Goal: Information Seeking & Learning: Check status

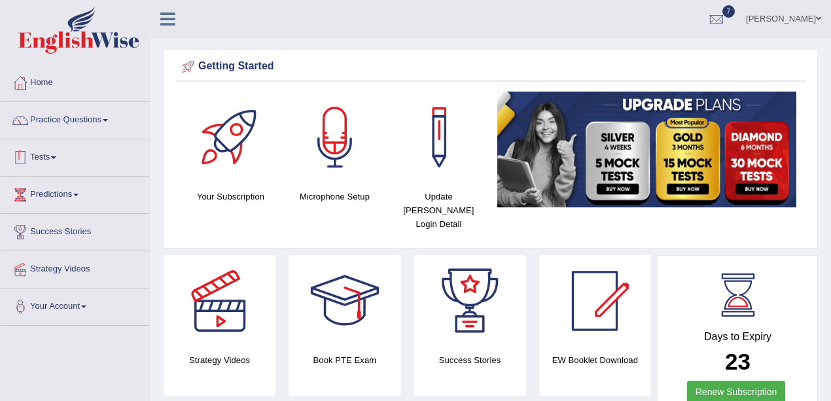
click at [33, 155] on link "Tests" at bounding box center [75, 155] width 149 height 33
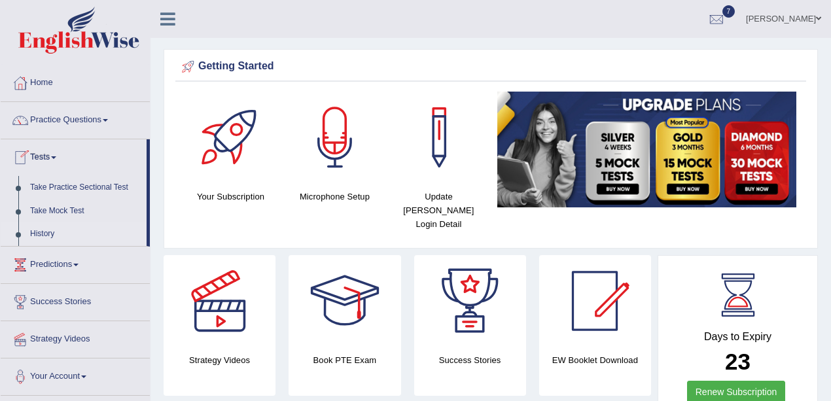
click at [48, 232] on link "History" at bounding box center [85, 234] width 122 height 24
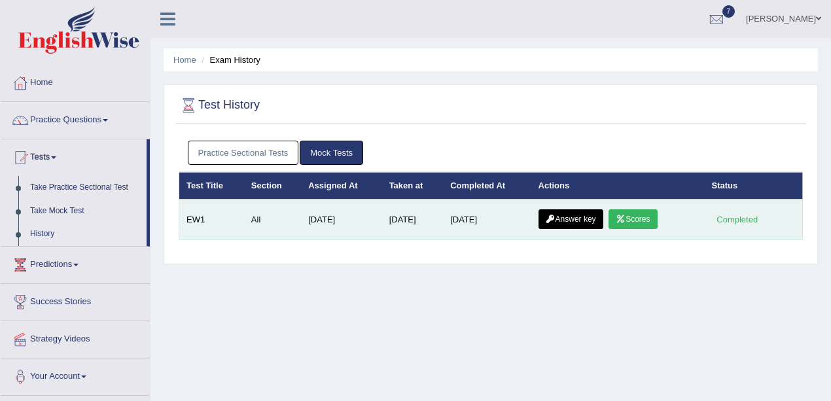
click at [566, 218] on link "Answer key" at bounding box center [570, 219] width 65 height 20
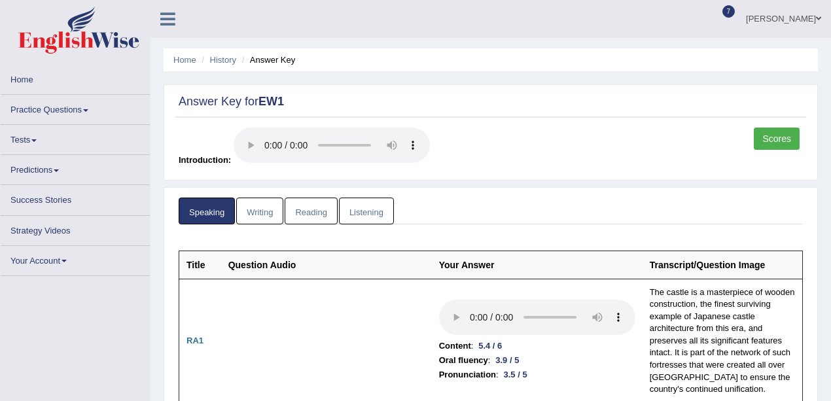
click at [787, 132] on link "Scores" at bounding box center [776, 139] width 46 height 22
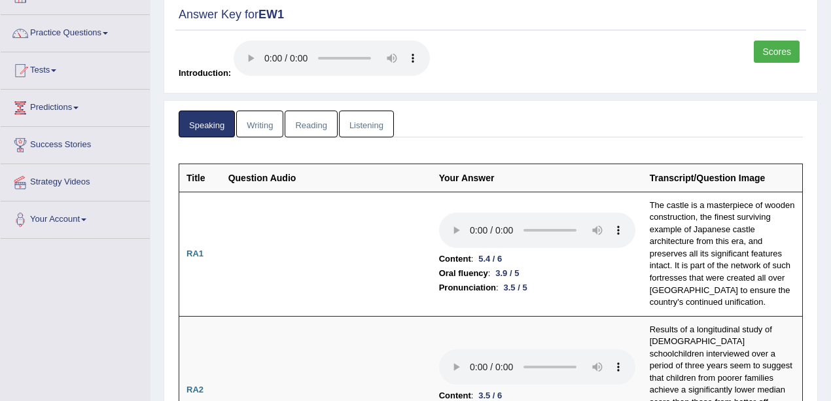
click at [274, 118] on link "Writing" at bounding box center [259, 124] width 47 height 27
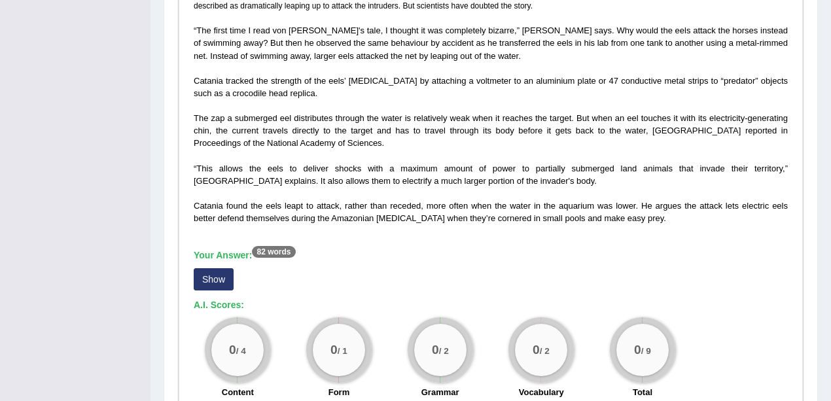
scroll to position [349, 0]
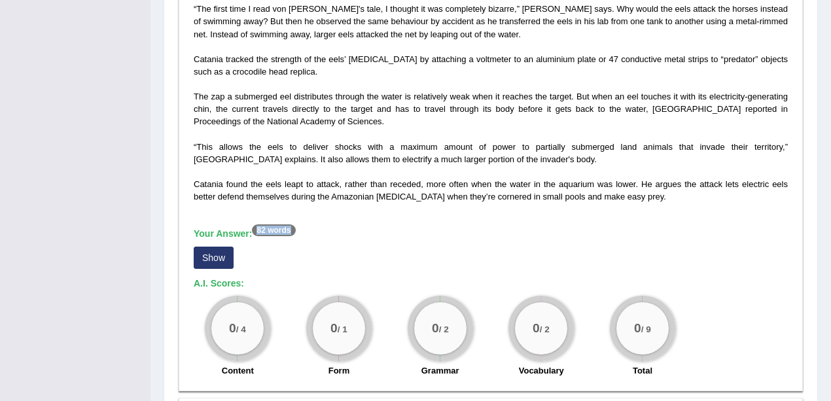
drag, startPoint x: 255, startPoint y: 228, endPoint x: 314, endPoint y: 228, distance: 58.9
click at [314, 228] on h5 "Your Answer: 82 words" at bounding box center [491, 234] width 594 height 12
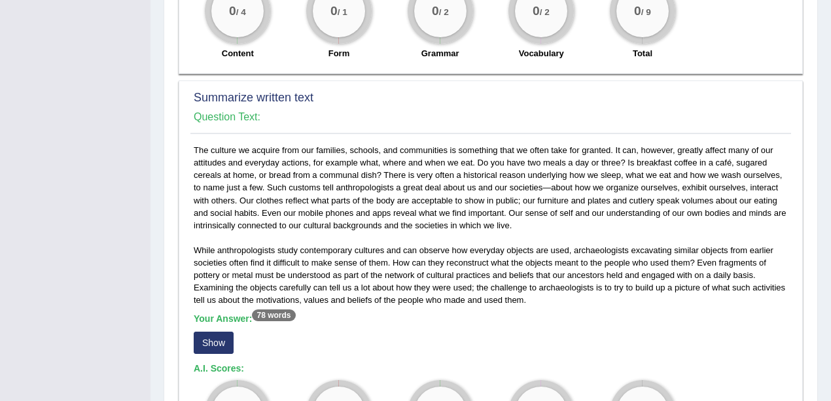
scroll to position [741, 0]
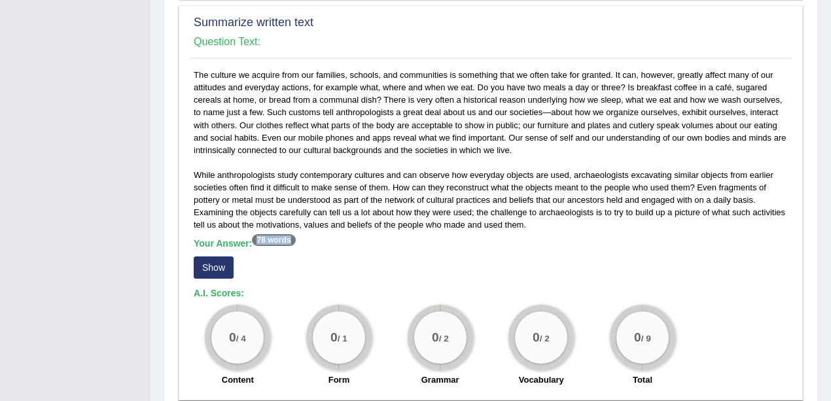
drag, startPoint x: 259, startPoint y: 237, endPoint x: 322, endPoint y: 239, distance: 63.5
click at [320, 239] on h5 "Your Answer: 78 words" at bounding box center [491, 244] width 594 height 12
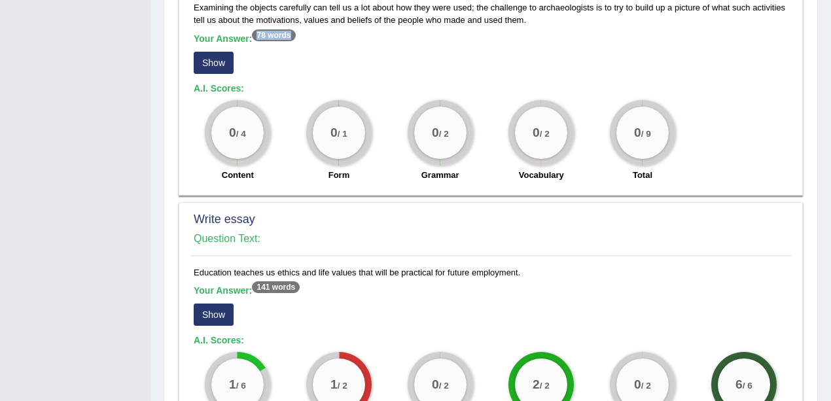
scroll to position [959, 0]
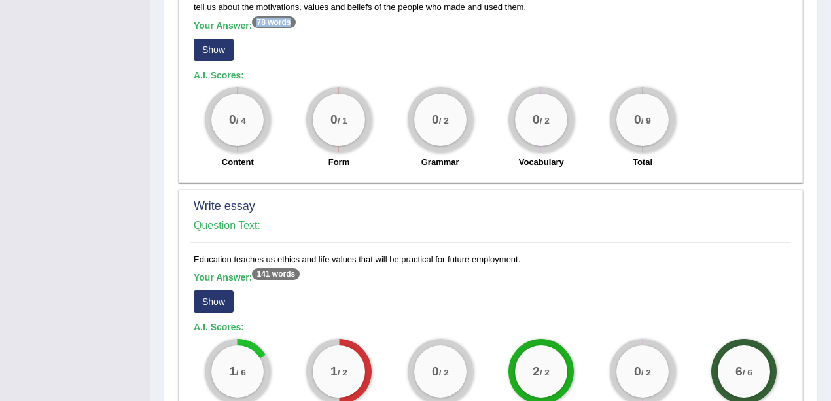
click at [203, 292] on button "Show" at bounding box center [214, 301] width 40 height 22
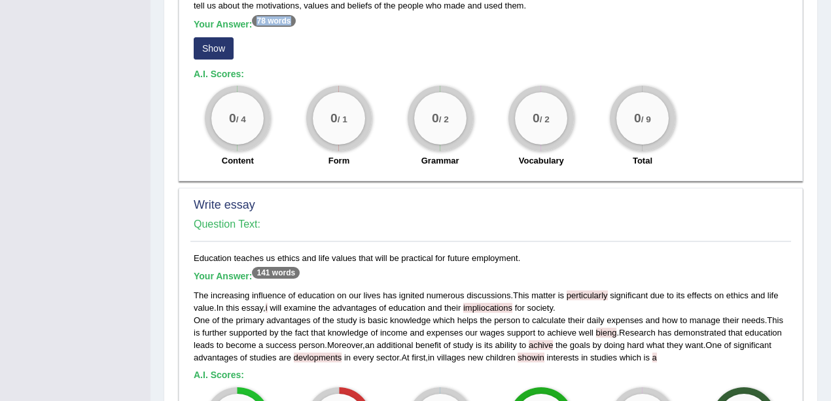
scroll to position [1046, 0]
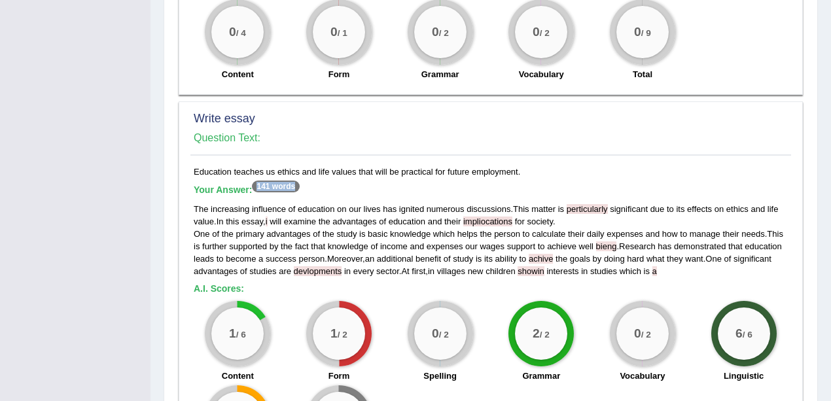
drag, startPoint x: 256, startPoint y: 182, endPoint x: 341, endPoint y: 182, distance: 85.0
click at [315, 184] on h5 "Your Answer: 141 words" at bounding box center [491, 190] width 594 height 12
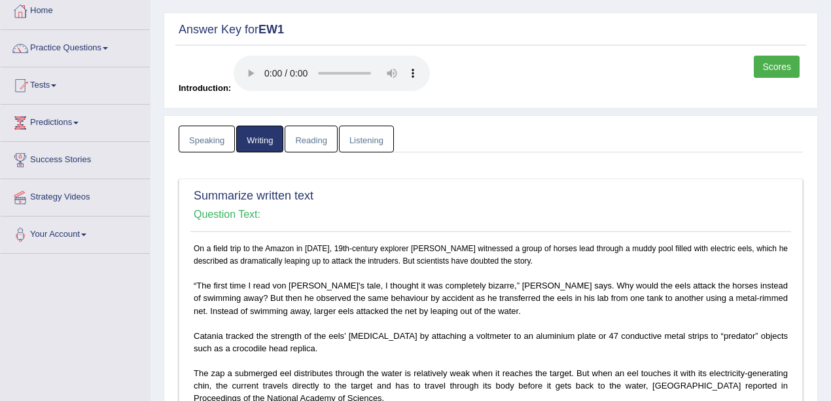
scroll to position [0, 0]
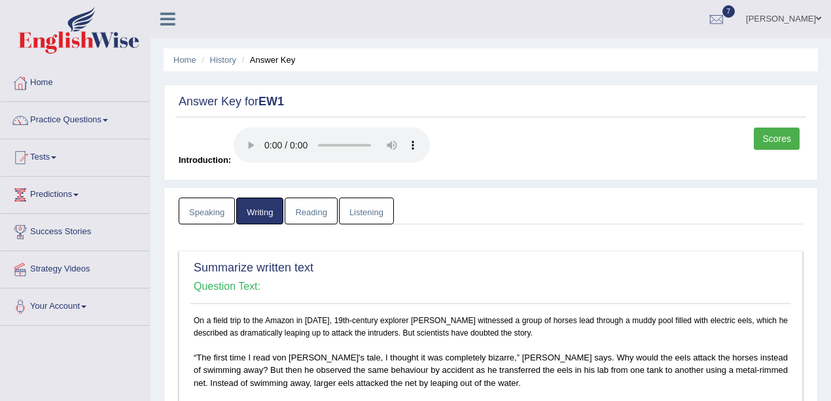
click at [316, 212] on link "Reading" at bounding box center [310, 210] width 52 height 27
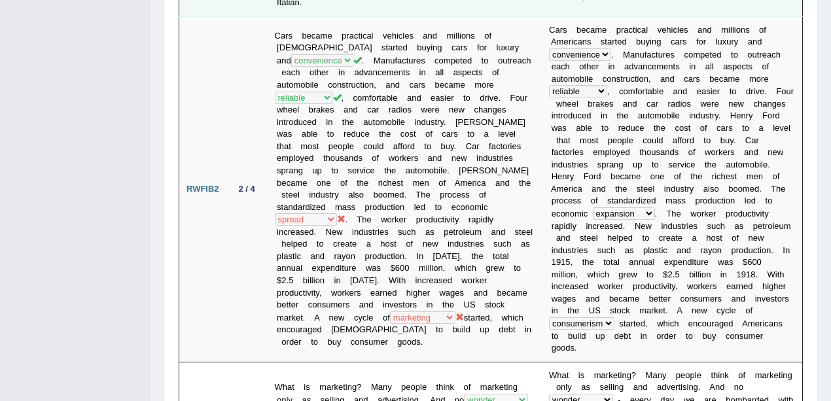
scroll to position [741, 0]
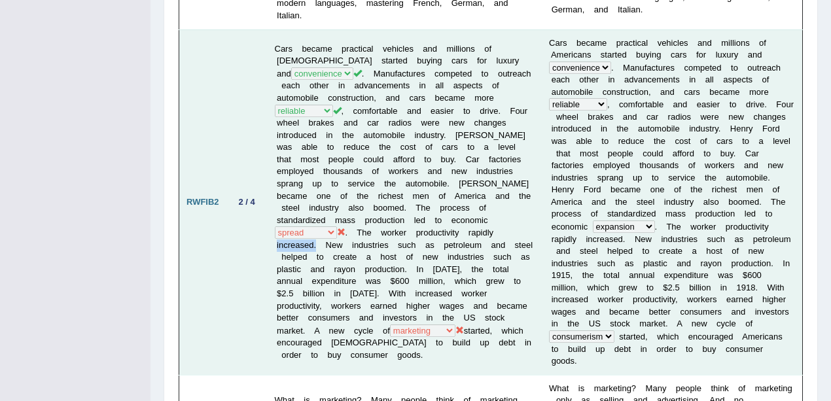
drag, startPoint x: 315, startPoint y: 205, endPoint x: 275, endPoint y: 205, distance: 39.2
click at [275, 205] on td "Cars became practical vehicles and millions of Americans started buying cars fo…" at bounding box center [404, 201] width 275 height 345
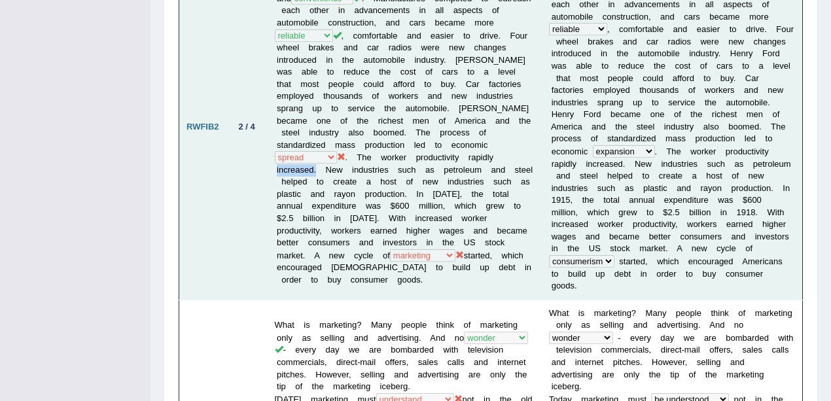
scroll to position [872, 0]
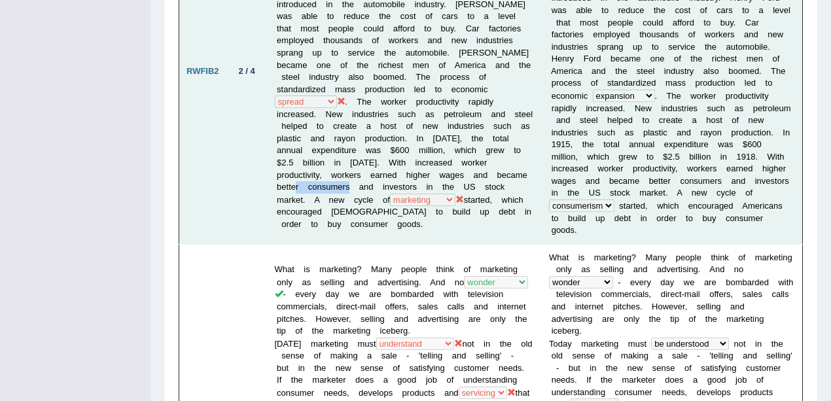
drag, startPoint x: 311, startPoint y: 146, endPoint x: 362, endPoint y: 146, distance: 51.7
click at [362, 146] on td "Cars became practical vehicles and millions of Americans started buying cars fo…" at bounding box center [404, 71] width 275 height 345
drag, startPoint x: 346, startPoint y: 186, endPoint x: 417, endPoint y: 181, distance: 71.4
click at [417, 181] on td "Cars became practical vehicles and millions of Americans started buying cars fo…" at bounding box center [404, 71] width 275 height 345
click at [432, 162] on td "Cars became practical vehicles and millions of Americans started buying cars fo…" at bounding box center [404, 71] width 275 height 345
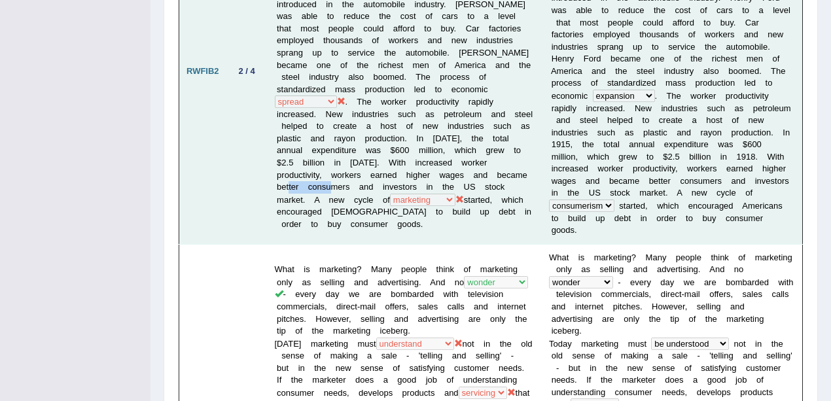
drag, startPoint x: 305, startPoint y: 148, endPoint x: 358, endPoint y: 160, distance: 54.8
click at [353, 148] on td "Cars became practical vehicles and millions of Americans started buying cars fo…" at bounding box center [404, 71] width 275 height 345
drag, startPoint x: 365, startPoint y: 189, endPoint x: 396, endPoint y: 186, distance: 30.9
click at [392, 186] on td "Cars became practical vehicles and millions of Americans started buying cars fo…" at bounding box center [404, 71] width 275 height 345
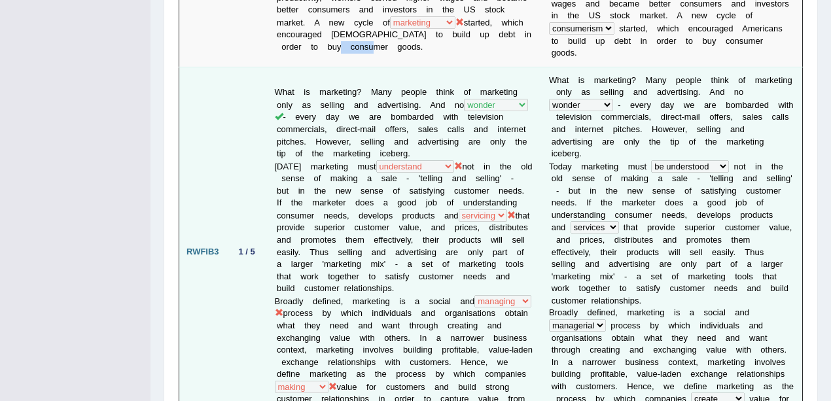
scroll to position [1089, 0]
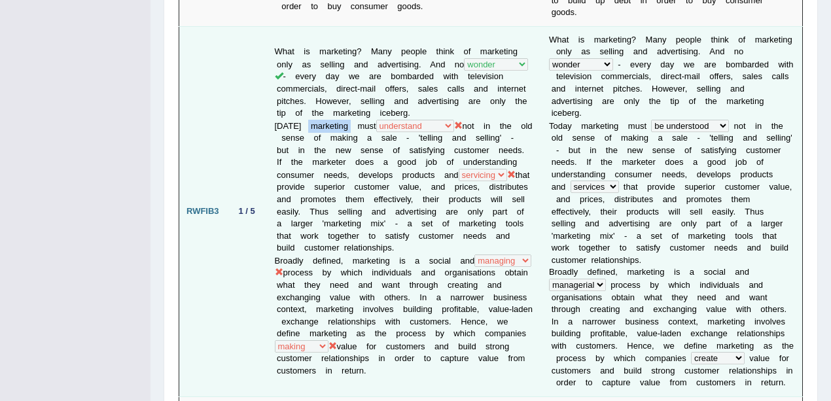
drag, startPoint x: 307, startPoint y: 65, endPoint x: 349, endPoint y: 70, distance: 42.8
click at [349, 70] on td "What is marketing? Many people think of marketing only as selling and advertisi…" at bounding box center [404, 211] width 275 height 370
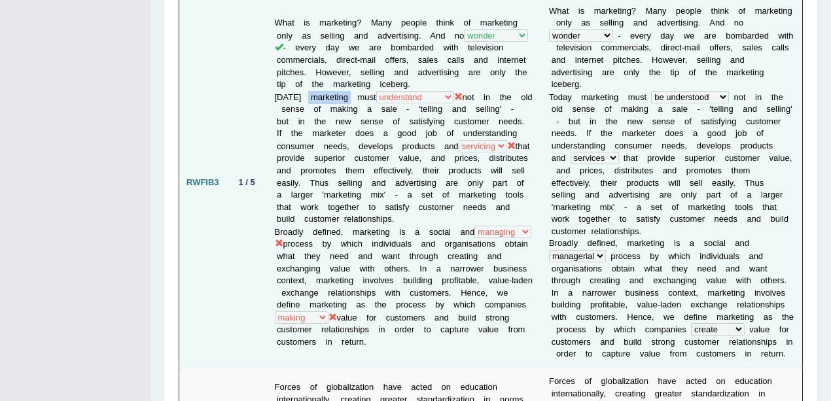
scroll to position [1133, 0]
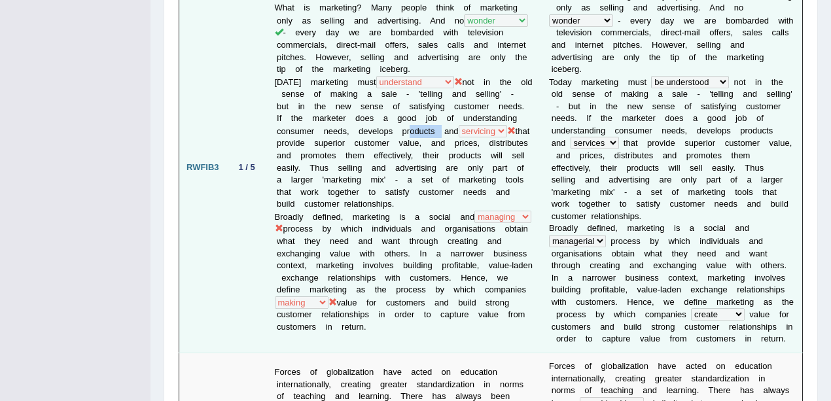
drag, startPoint x: 467, startPoint y: 71, endPoint x: 500, endPoint y: 75, distance: 32.9
click at [500, 75] on td "What is marketing? Many people think of marketing only as selling and advertisi…" at bounding box center [404, 167] width 275 height 370
drag, startPoint x: 389, startPoint y: 70, endPoint x: 513, endPoint y: 66, distance: 123.7
click at [413, 73] on td "What is marketing? Many people think of marketing only as selling and advertisi…" at bounding box center [404, 167] width 275 height 370
drag, startPoint x: 501, startPoint y: 70, endPoint x: 521, endPoint y: 73, distance: 20.5
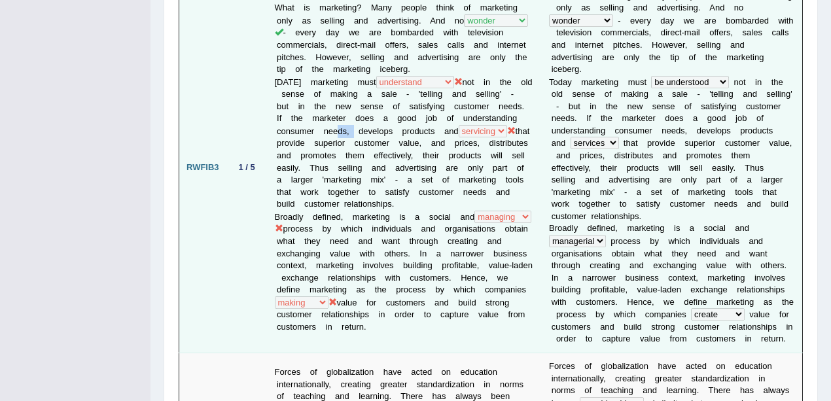
click at [521, 73] on td "What is marketing? Many people think of marketing only as selling and advertisi…" at bounding box center [404, 167] width 275 height 370
click at [327, 82] on td "What is marketing? Many people think of marketing only as selling and advertisi…" at bounding box center [404, 167] width 275 height 370
drag, startPoint x: 338, startPoint y: 71, endPoint x: 413, endPoint y: 73, distance: 75.2
click at [413, 73] on td "What is marketing? Many people think of marketing only as selling and advertisi…" at bounding box center [404, 167] width 275 height 370
drag, startPoint x: 449, startPoint y: 68, endPoint x: 500, endPoint y: 68, distance: 51.0
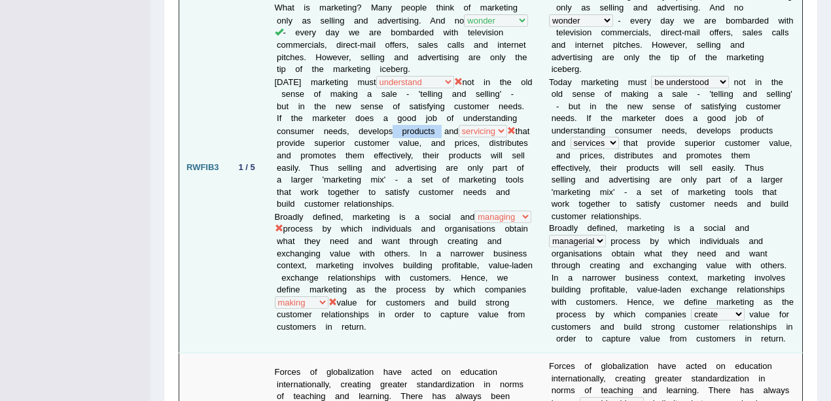
click at [500, 68] on td "What is marketing? Many people think of marketing only as selling and advertisi…" at bounding box center [404, 167] width 275 height 370
click at [337, 80] on td "What is marketing? Many people think of marketing only as selling and advertisi…" at bounding box center [404, 167] width 275 height 370
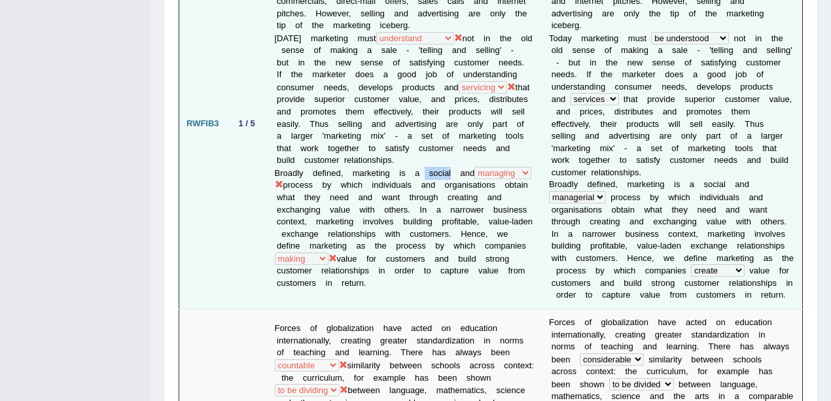
drag, startPoint x: 423, startPoint y: 114, endPoint x: 449, endPoint y: 114, distance: 26.2
click at [449, 114] on td "What is marketing? Many people think of marketing only as selling and advertisi…" at bounding box center [404, 124] width 275 height 370
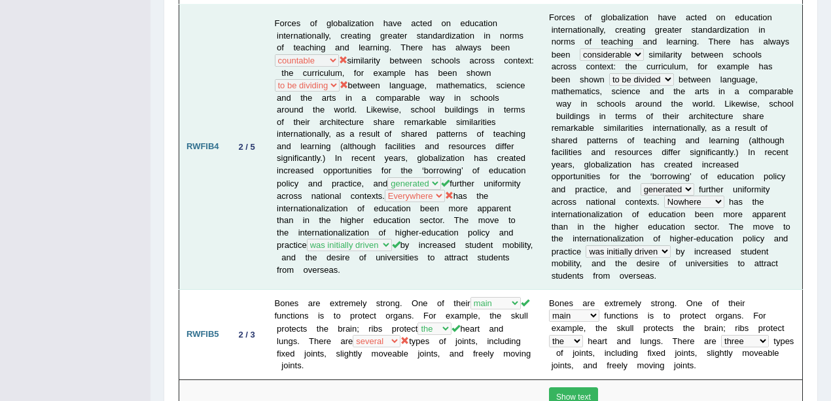
scroll to position [1439, 0]
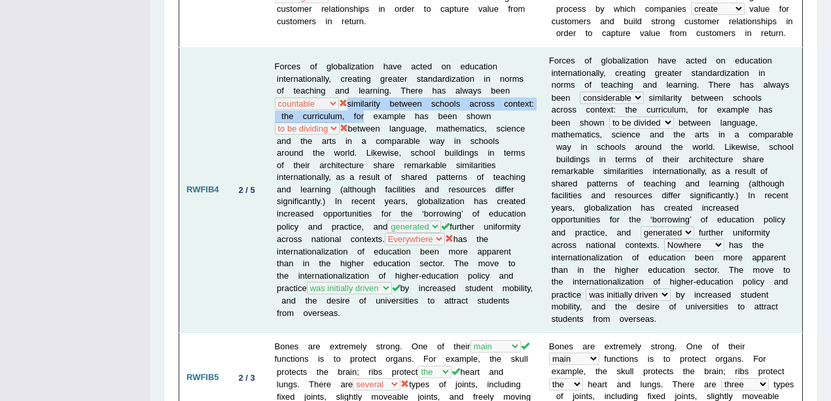
drag, startPoint x: 346, startPoint y: 26, endPoint x: 390, endPoint y: 34, distance: 44.5
click at [390, 48] on td "Forces of globalization have acted on education internationally, creating great…" at bounding box center [404, 190] width 275 height 285
click at [394, 48] on td "Forces of globalization have acted on education internationally, creating great…" at bounding box center [404, 190] width 275 height 285
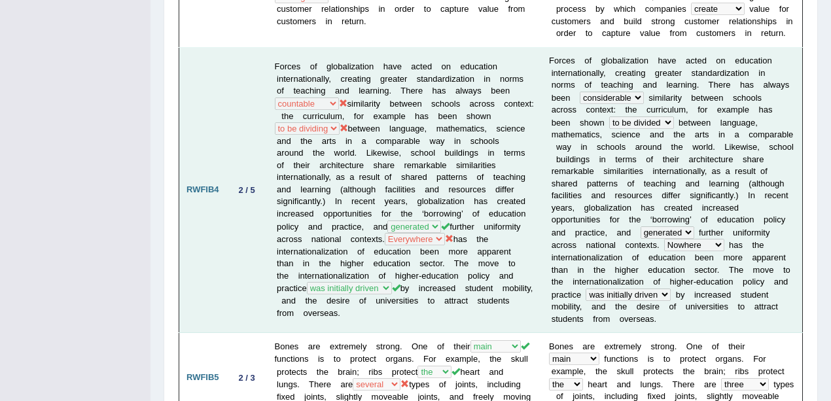
scroll to position [1395, 0]
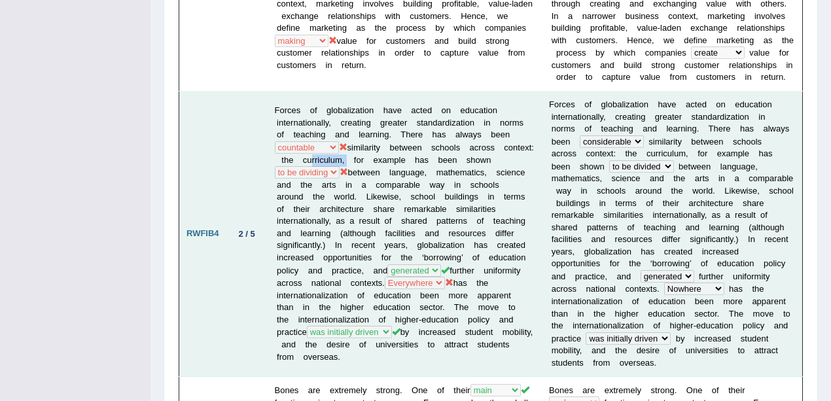
drag, startPoint x: 337, startPoint y: 81, endPoint x: 376, endPoint y: 79, distance: 39.3
click at [376, 92] on td "Forces of globalization have acted on education internationally, creating great…" at bounding box center [404, 234] width 275 height 285
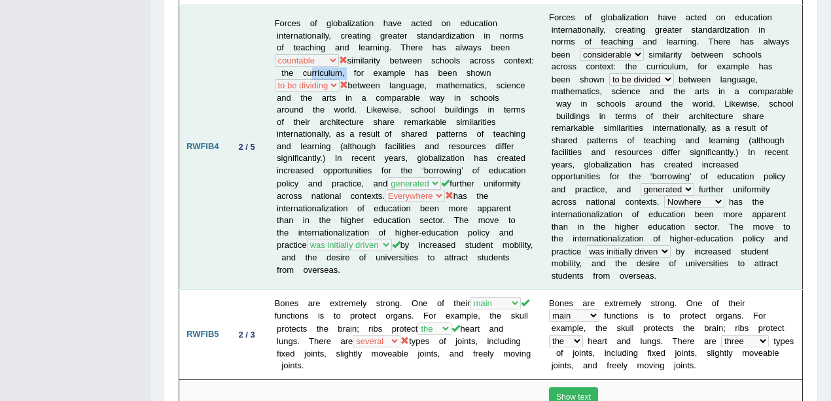
scroll to position [1482, 0]
drag, startPoint x: 420, startPoint y: 139, endPoint x: 445, endPoint y: 139, distance: 24.8
click at [445, 139] on td "Forces of globalization have acted on education internationally, creating great…" at bounding box center [404, 147] width 275 height 285
click at [371, 120] on td "Forces of globalization have acted on education internationally, creating great…" at bounding box center [404, 147] width 275 height 285
drag, startPoint x: 479, startPoint y: 140, endPoint x: 349, endPoint y: 152, distance: 131.3
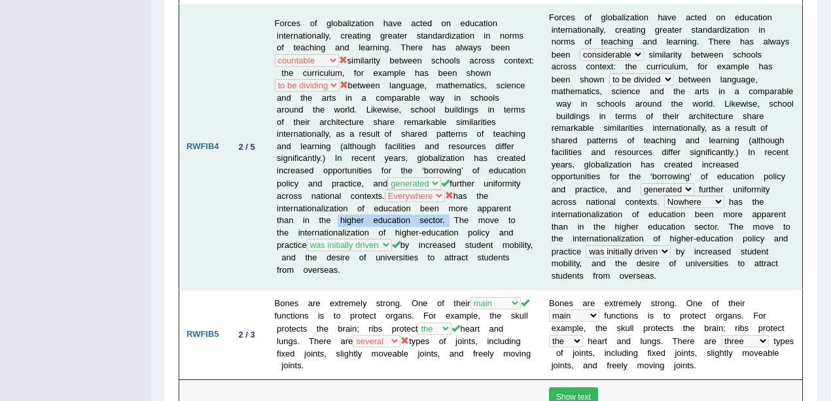
click at [349, 152] on td "Forces of globalization have acted on education internationally, creating great…" at bounding box center [404, 147] width 275 height 285
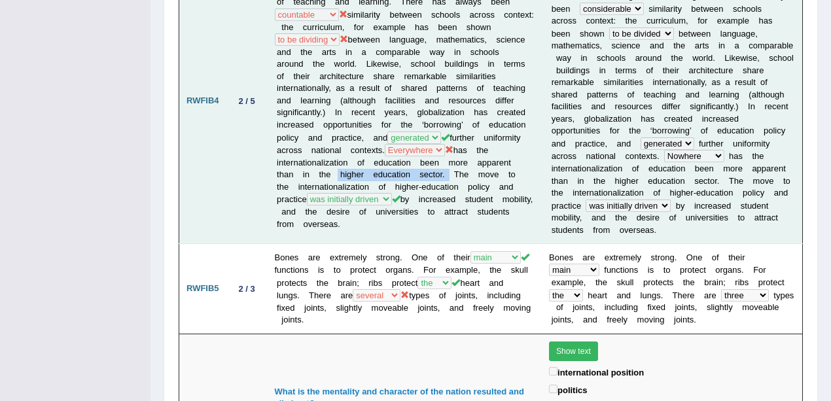
scroll to position [1569, 0]
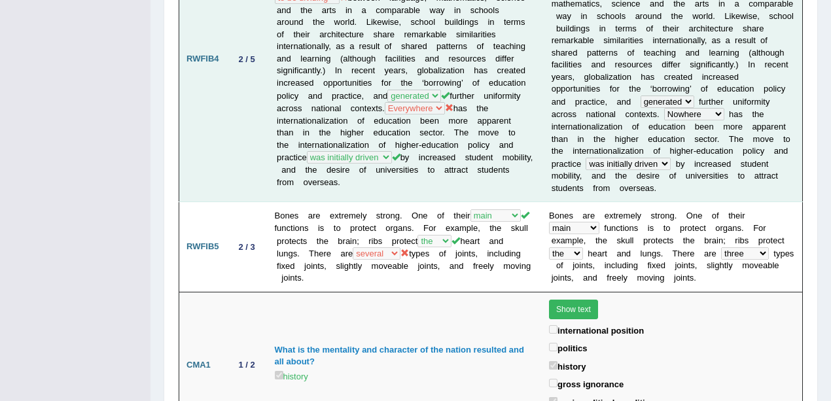
click at [505, 99] on td "Forces of globalization have acted on education internationally, creating great…" at bounding box center [404, 59] width 275 height 285
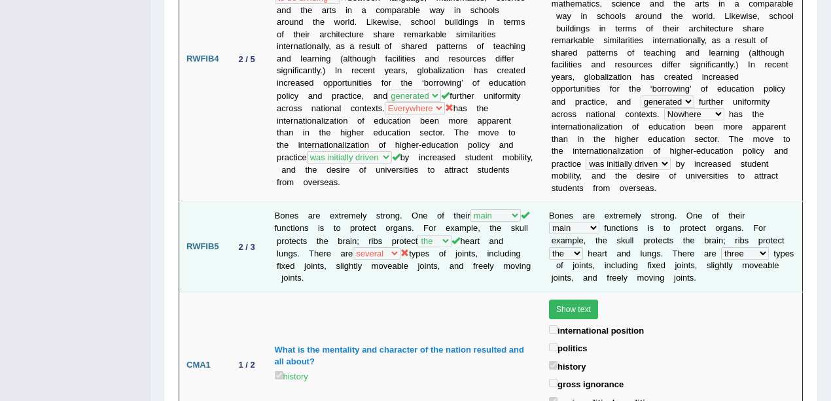
click at [416, 202] on td "Bones are extremely strong. One of their first main stable important functions …" at bounding box center [404, 247] width 275 height 90
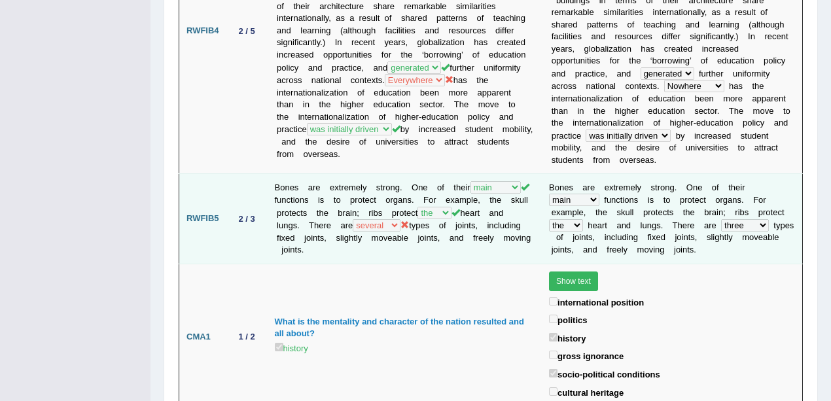
scroll to position [1613, 0]
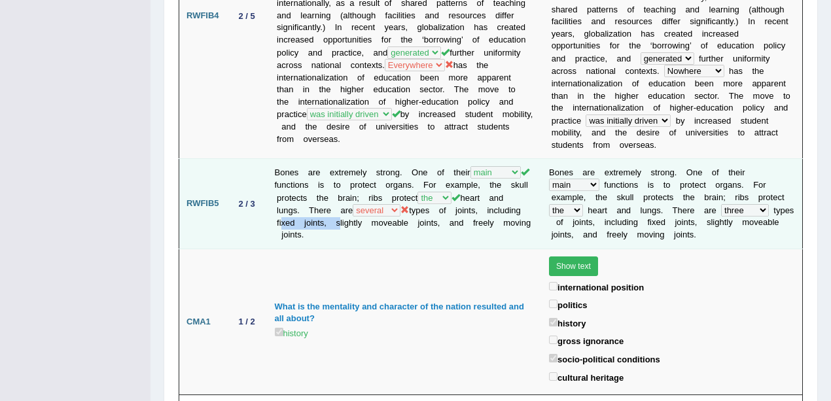
drag, startPoint x: 318, startPoint y: 143, endPoint x: 375, endPoint y: 146, distance: 57.0
click at [375, 159] on td "Bones are extremely strong. One of their first main stable important functions …" at bounding box center [404, 204] width 275 height 90
click at [397, 159] on td "Bones are extremely strong. One of their first main stable important functions …" at bounding box center [404, 204] width 275 height 90
drag, startPoint x: 312, startPoint y: 146, endPoint x: 384, endPoint y: 156, distance: 72.6
click at [381, 159] on td "Bones are extremely strong. One of their first main stable important functions …" at bounding box center [404, 204] width 275 height 90
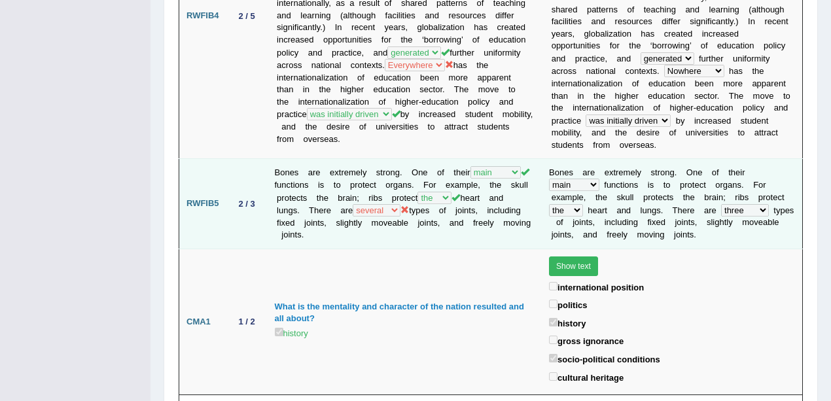
click at [390, 159] on td "Bones are extremely strong. One of their first main stable important functions …" at bounding box center [404, 204] width 275 height 90
drag, startPoint x: 320, startPoint y: 144, endPoint x: 357, endPoint y: 145, distance: 36.6
click at [357, 159] on td "Bones are extremely strong. One of their first main stable important functions …" at bounding box center [404, 204] width 275 height 90
click at [464, 159] on td "Bones are extremely strong. One of their first main stable important functions …" at bounding box center [404, 204] width 275 height 90
click at [391, 163] on td "Bones are extremely strong. One of their first main stable important functions …" at bounding box center [404, 204] width 275 height 90
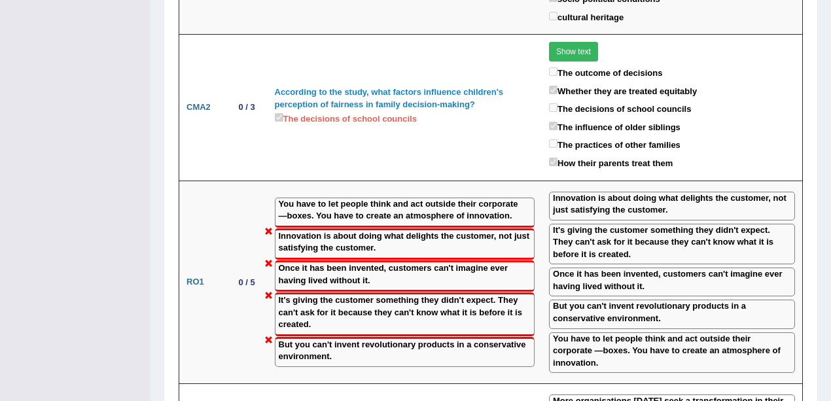
scroll to position [2005, 0]
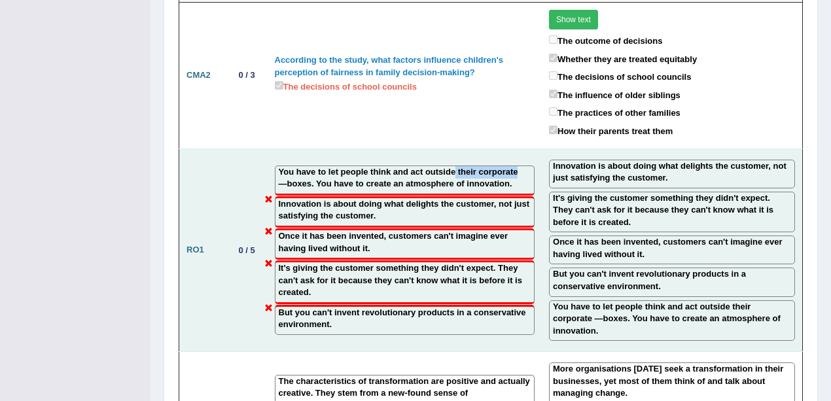
drag, startPoint x: 453, startPoint y: 80, endPoint x: 530, endPoint y: 80, distance: 77.2
click at [523, 166] on label "You have to let people think and act outside their corporate ―boxes. You have t…" at bounding box center [405, 178] width 252 height 24
click at [335, 166] on label "You have to let people think and act outside their corporate ―boxes. You have t…" at bounding box center [405, 178] width 252 height 24
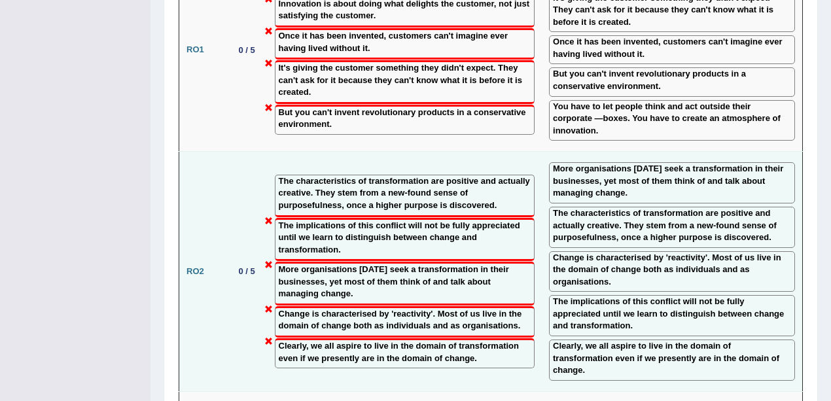
scroll to position [2191, 0]
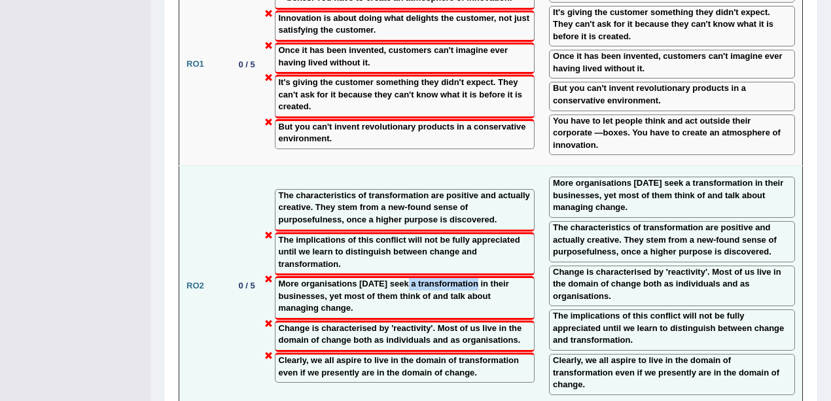
drag, startPoint x: 403, startPoint y: 176, endPoint x: 473, endPoint y: 179, distance: 70.0
click at [473, 278] on label "More organisations [DATE] seek a transformation in their businesses, yet most o…" at bounding box center [405, 296] width 252 height 37
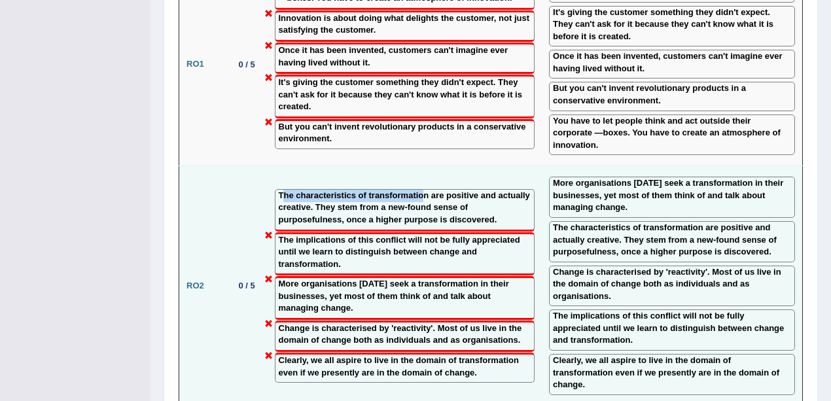
drag, startPoint x: 282, startPoint y: 83, endPoint x: 421, endPoint y: 86, distance: 139.3
click at [421, 190] on label "The characteristics of transformation are positive and actually creative. They …" at bounding box center [405, 208] width 252 height 37
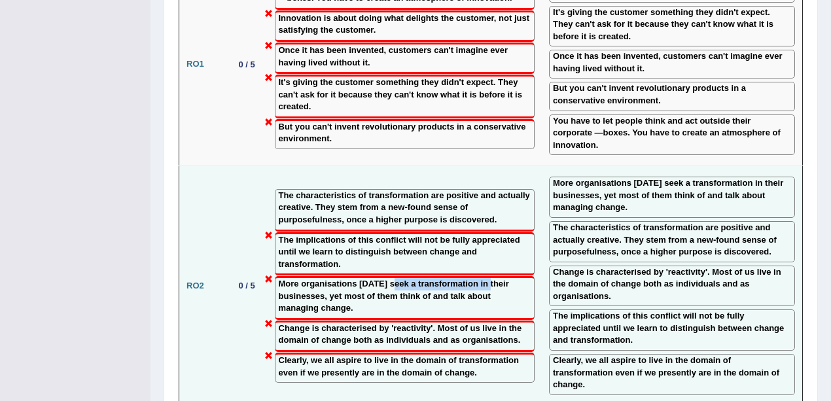
drag, startPoint x: 394, startPoint y: 174, endPoint x: 495, endPoint y: 195, distance: 103.5
click at [488, 278] on label "More organisations [DATE] seek a transformation in their businesses, yet most o…" at bounding box center [405, 296] width 252 height 37
click at [494, 278] on label "More organisations [DATE] seek a transformation in their businesses, yet most o…" at bounding box center [405, 296] width 252 height 37
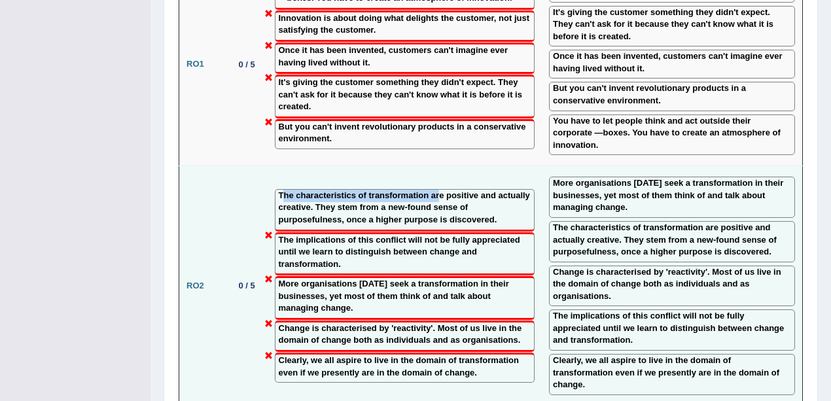
drag, startPoint x: 283, startPoint y: 85, endPoint x: 437, endPoint y: 85, distance: 153.7
click at [437, 190] on label "The characteristics of transformation are positive and actually creative. They …" at bounding box center [405, 208] width 252 height 37
drag, startPoint x: 668, startPoint y: 85, endPoint x: 723, endPoint y: 105, distance: 58.3
click at [710, 177] on label "More organisations [DATE] seek a transformation in their businesses, yet most o…" at bounding box center [672, 195] width 238 height 37
click at [726, 222] on label "The characteristics of transformation are positive and actually creative. They …" at bounding box center [672, 240] width 238 height 37
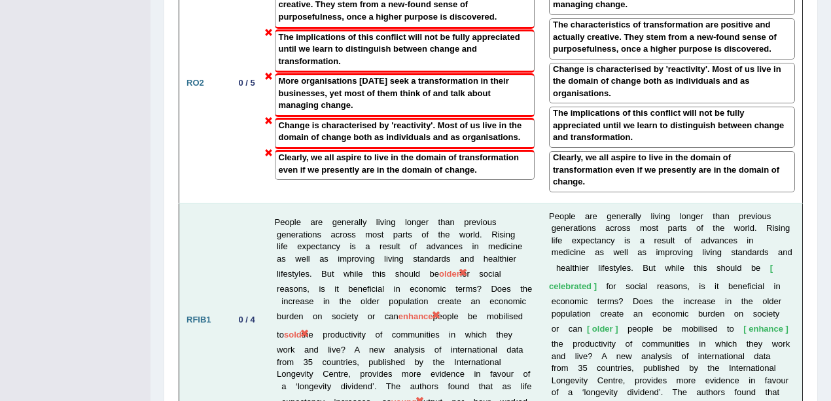
scroll to position [2409, 0]
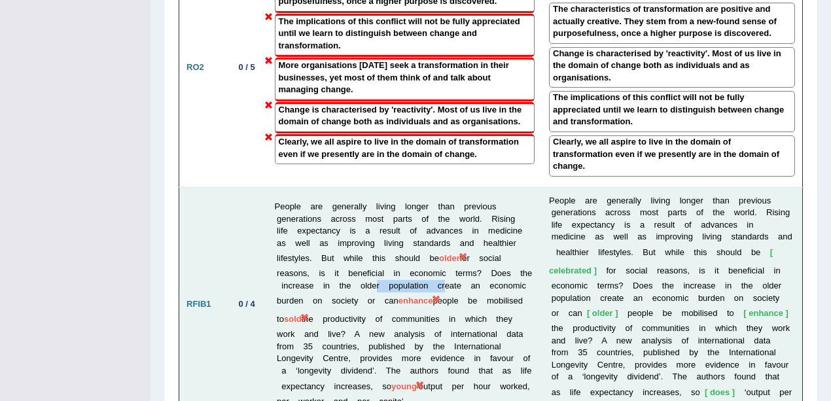
drag, startPoint x: 378, startPoint y: 160, endPoint x: 447, endPoint y: 163, distance: 69.4
click at [447, 187] on td "People are generally living longer than previous generations across most parts …" at bounding box center [404, 304] width 275 height 234
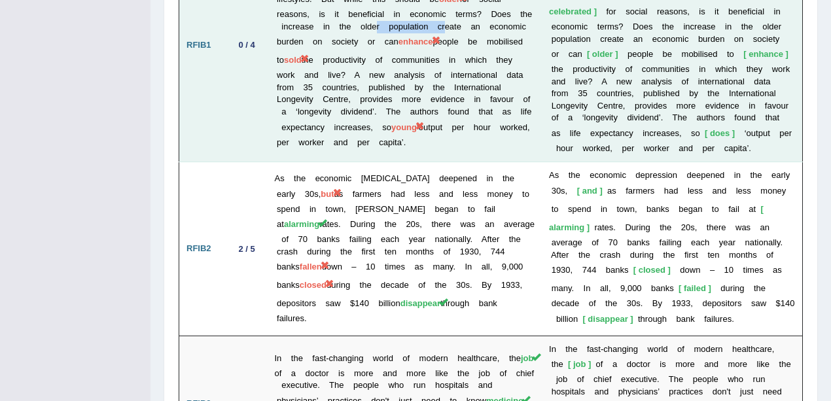
scroll to position [2714, 0]
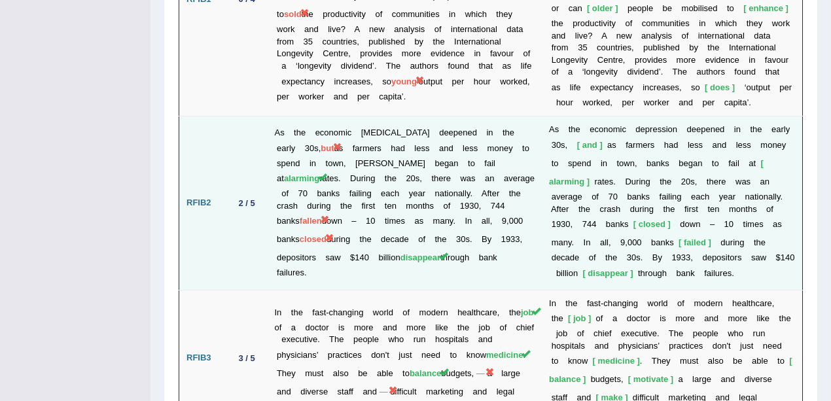
drag, startPoint x: 275, startPoint y: 98, endPoint x: 318, endPoint y: 106, distance: 43.9
click at [318, 116] on td "As the economic depression deepened in the early 30s, but as farmers had less a…" at bounding box center [404, 202] width 275 height 173
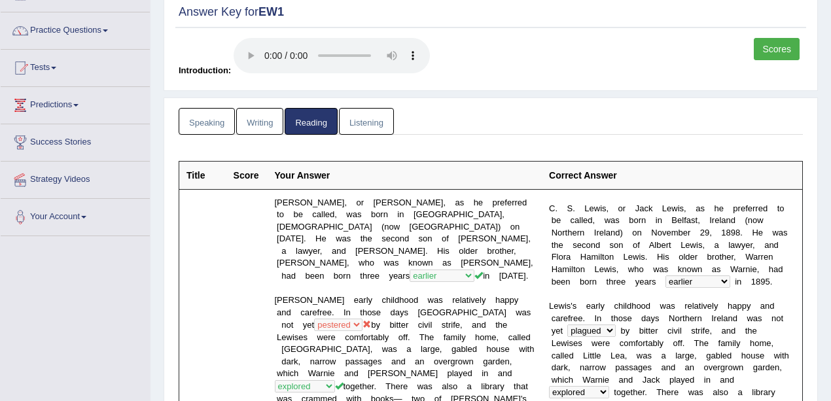
scroll to position [0, 0]
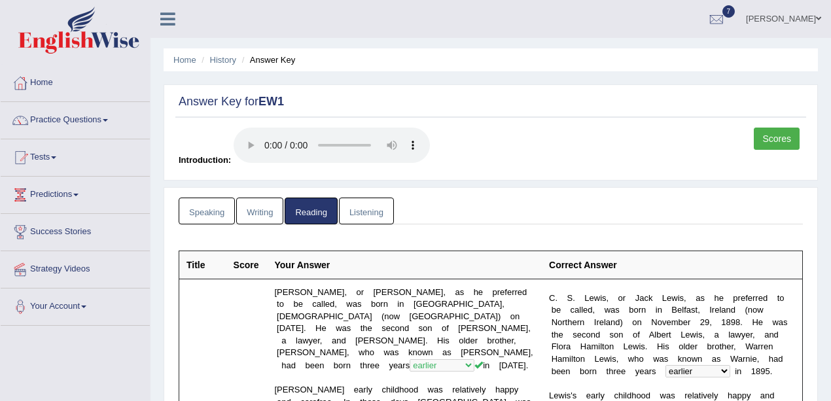
click at [381, 209] on link "Listening" at bounding box center [366, 210] width 55 height 27
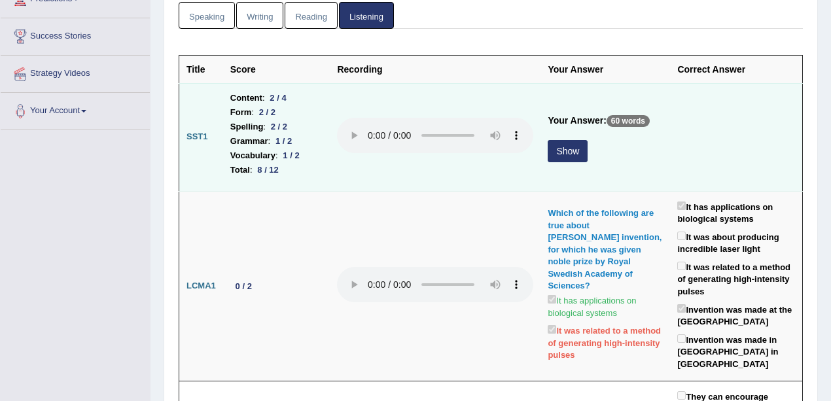
scroll to position [131, 0]
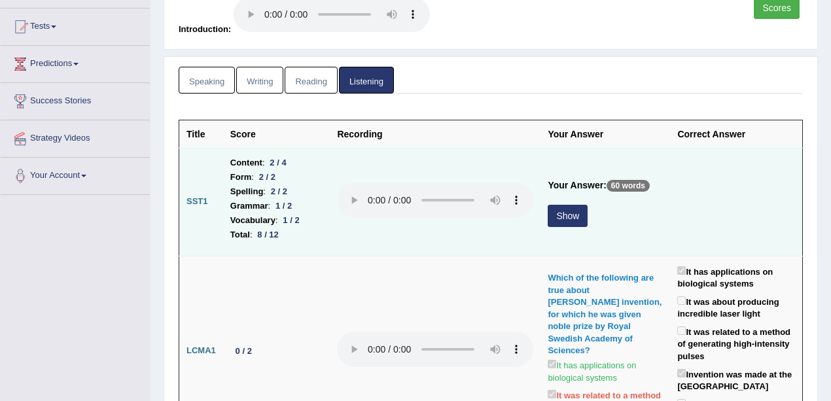
click at [590, 211] on div "Show" at bounding box center [604, 218] width 115 height 26
click at [562, 211] on button "Show" at bounding box center [567, 216] width 40 height 22
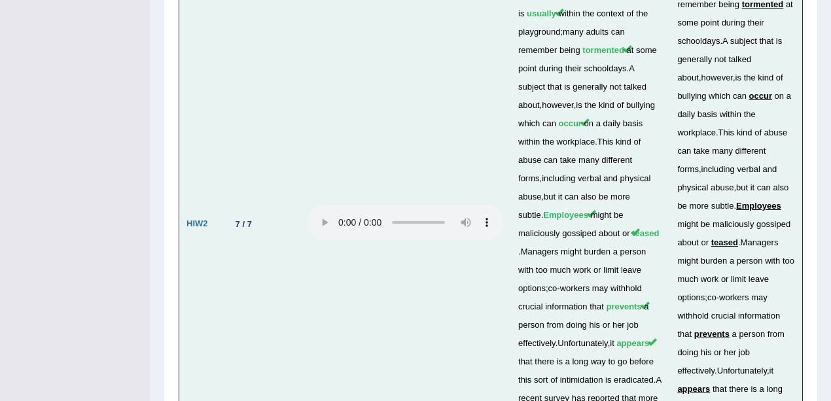
scroll to position [4954, 0]
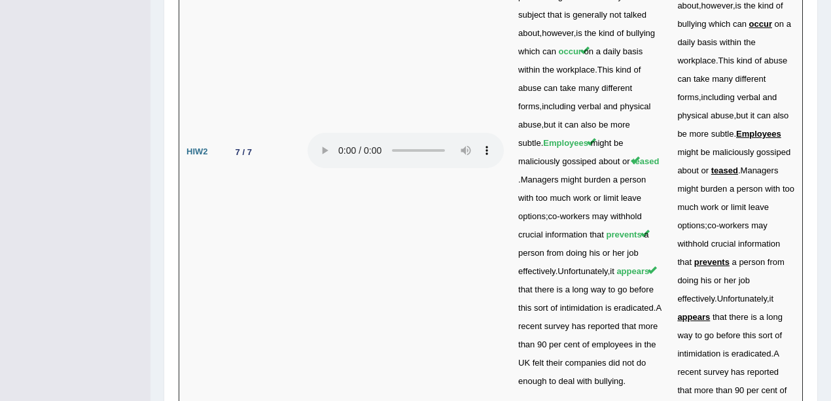
drag, startPoint x: 230, startPoint y: 303, endPoint x: 272, endPoint y: 301, distance: 41.9
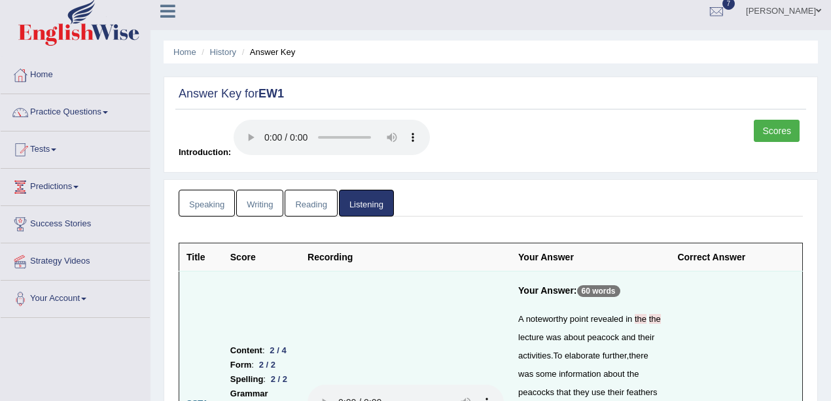
scroll to position [0, 0]
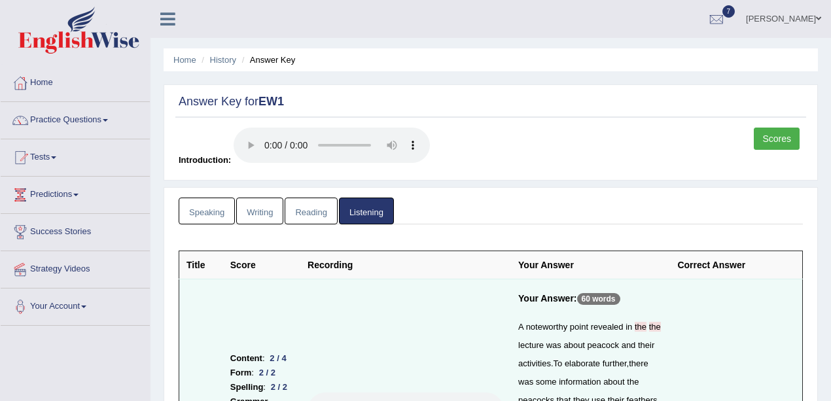
click at [266, 217] on link "Writing" at bounding box center [259, 210] width 47 height 27
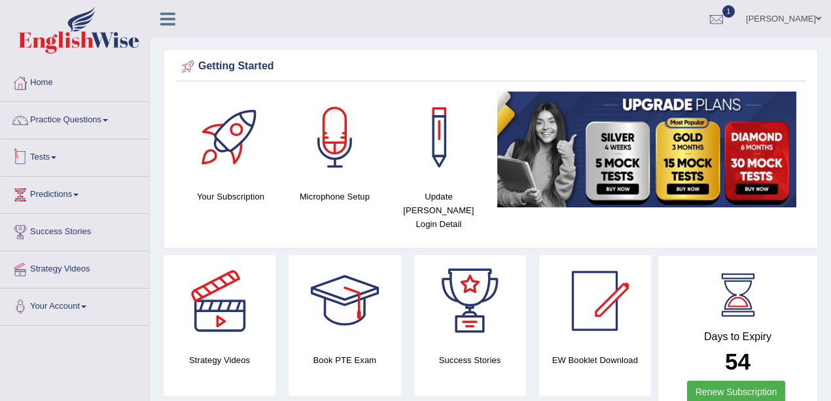
click at [54, 157] on link "Tests" at bounding box center [75, 155] width 149 height 33
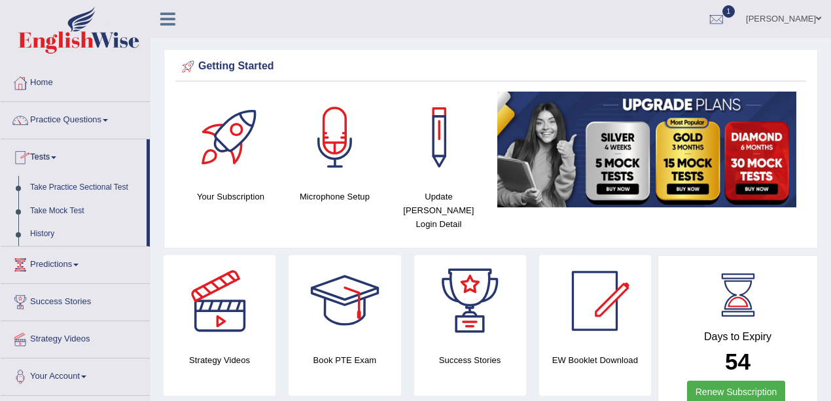
click at [39, 230] on link "History" at bounding box center [85, 234] width 122 height 24
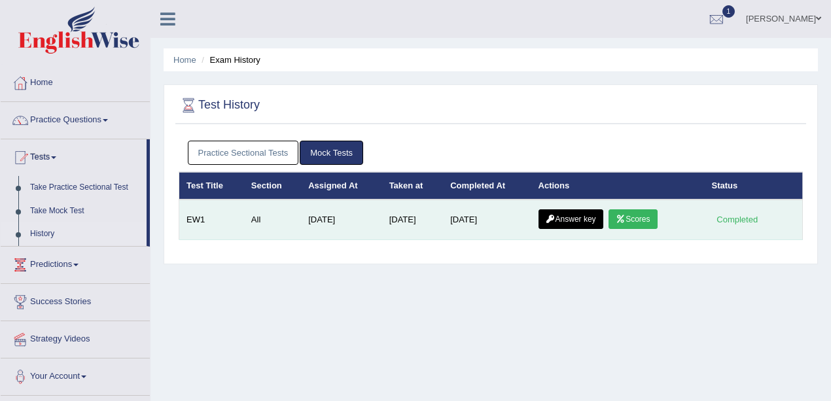
click at [562, 216] on link "Answer key" at bounding box center [570, 219] width 65 height 20
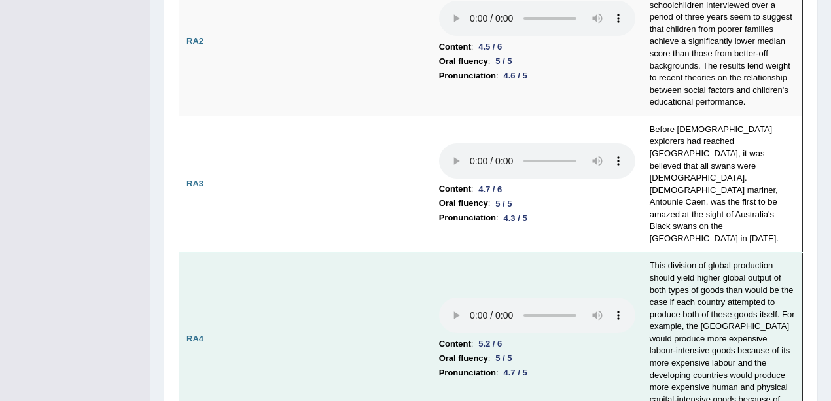
scroll to position [566, 0]
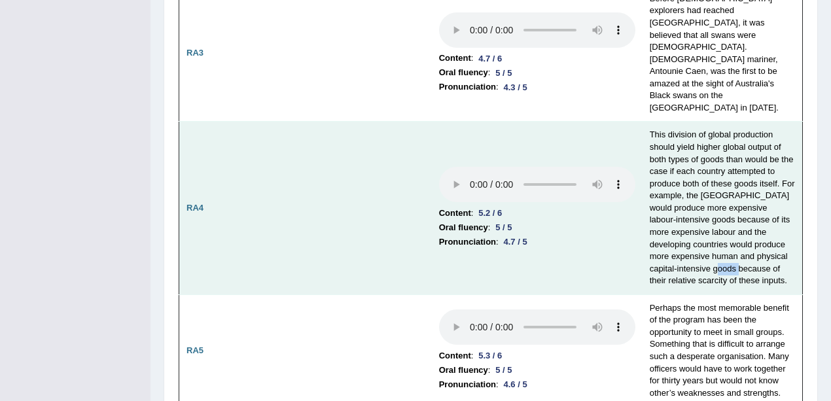
drag, startPoint x: 709, startPoint y: 217, endPoint x: 726, endPoint y: 213, distance: 17.4
click at [726, 213] on td "This division of global production should yield higher global output of both ty…" at bounding box center [722, 208] width 160 height 173
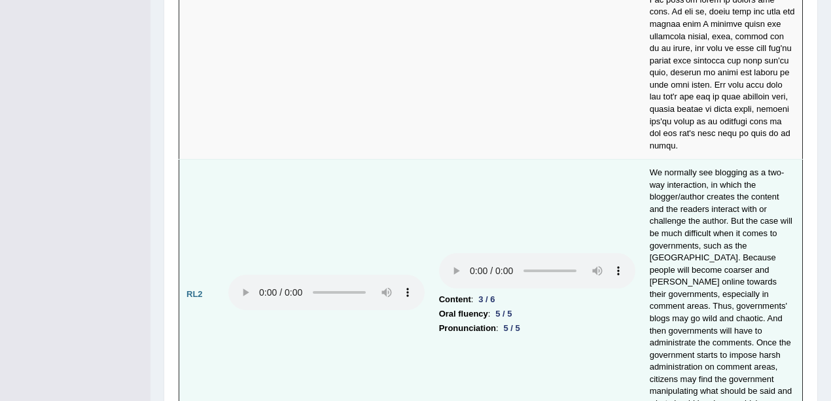
scroll to position [3095, 0]
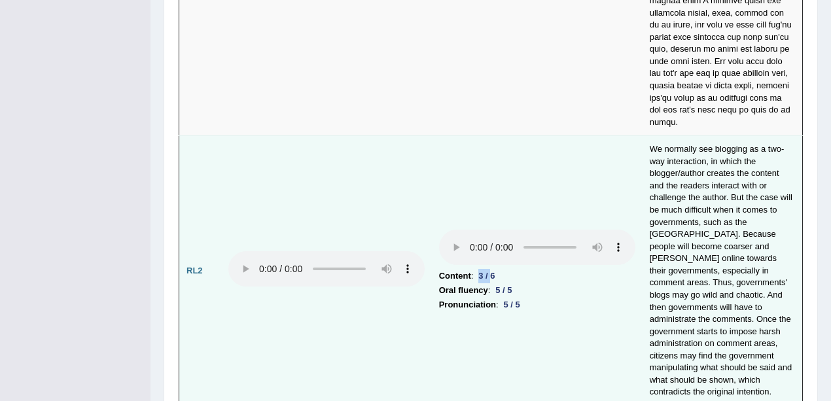
drag, startPoint x: 481, startPoint y: 199, endPoint x: 494, endPoint y: 201, distance: 13.3
click at [494, 269] on div "3 / 6" at bounding box center [486, 276] width 27 height 14
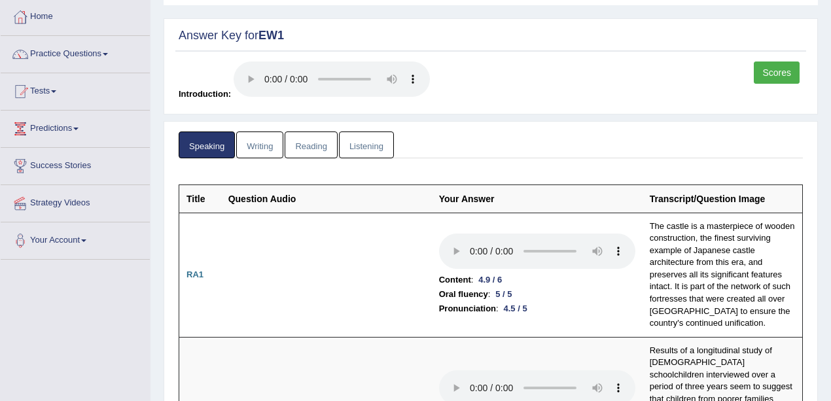
scroll to position [0, 0]
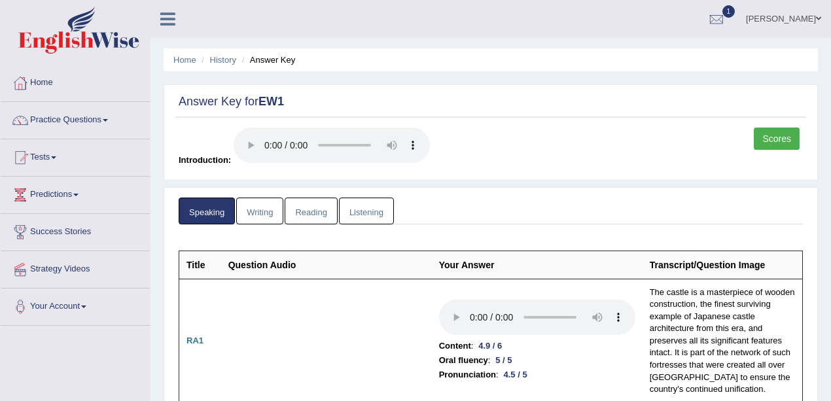
click at [271, 218] on link "Writing" at bounding box center [259, 210] width 47 height 27
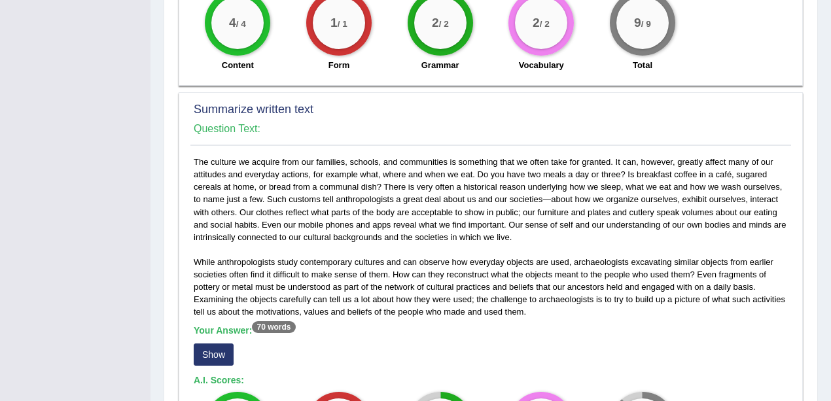
scroll to position [828, 0]
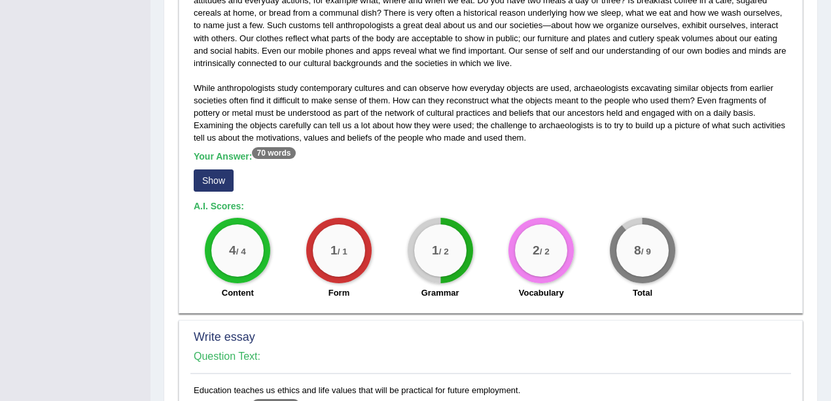
click at [216, 188] on div "Your Answer: 70 words Show" at bounding box center [491, 173] width 594 height 44
click at [224, 175] on button "Show" at bounding box center [214, 180] width 40 height 22
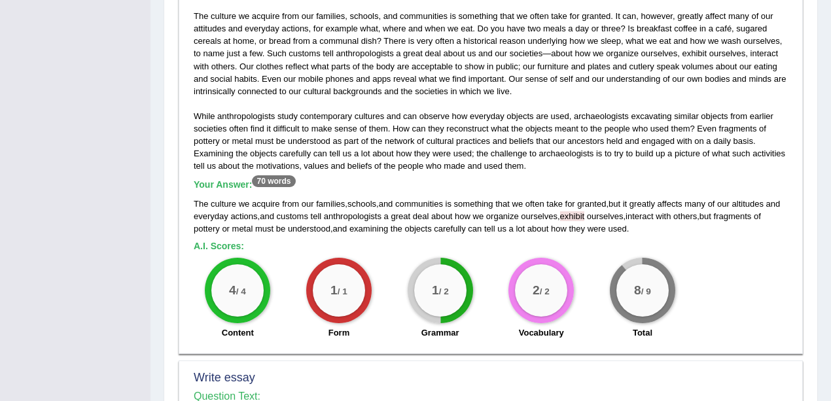
scroll to position [785, 0]
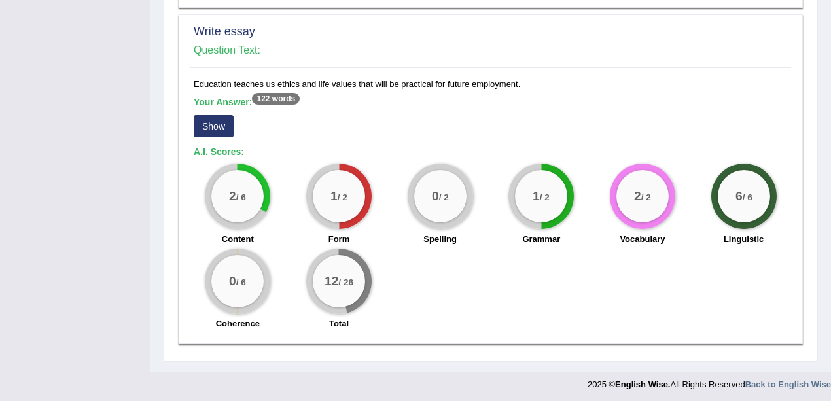
click at [209, 120] on button "Show" at bounding box center [214, 126] width 40 height 22
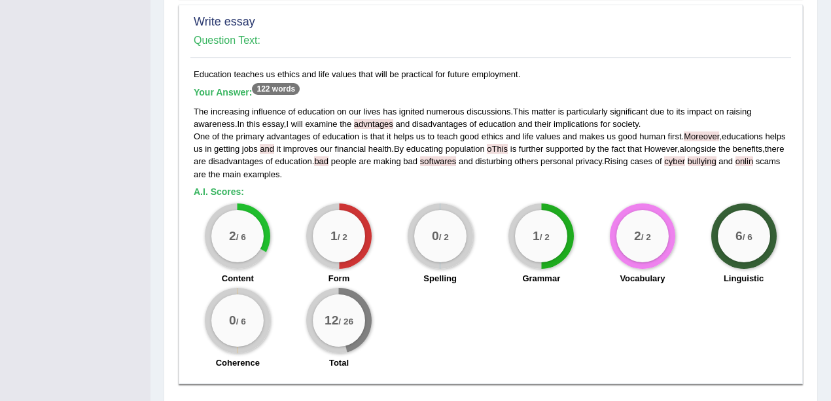
scroll to position [1195, 0]
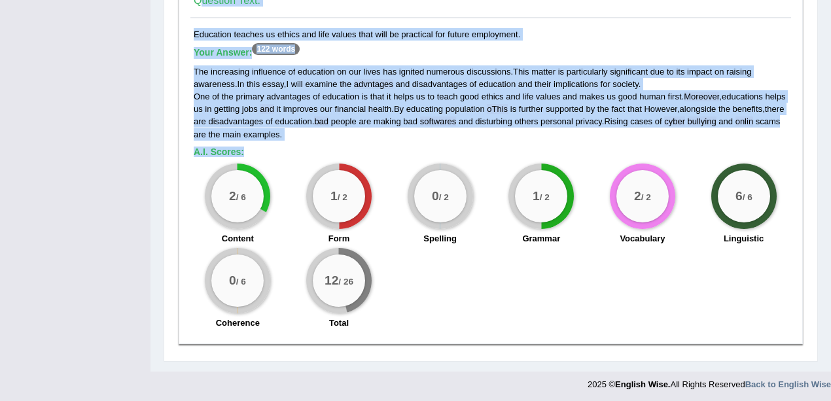
drag, startPoint x: 194, startPoint y: 64, endPoint x: 286, endPoint y: 156, distance: 130.4
click at [283, 148] on div "Write essay Question Text: Education teaches us ethics and life values that wil…" at bounding box center [491, 154] width 624 height 379
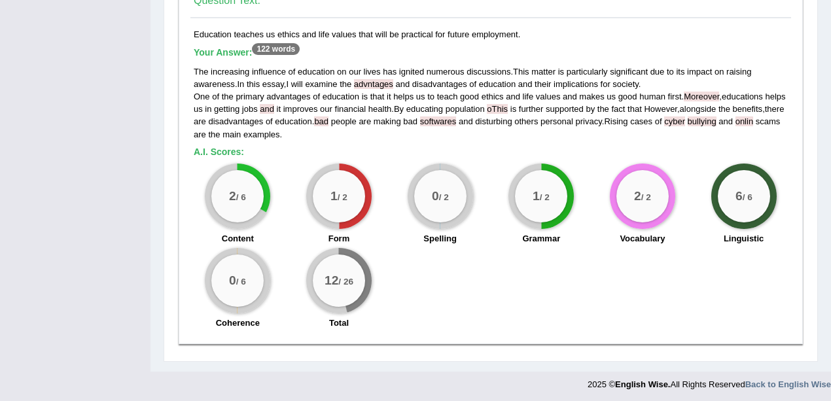
click at [317, 163] on div "1 / 2 Form" at bounding box center [338, 205] width 101 height 84
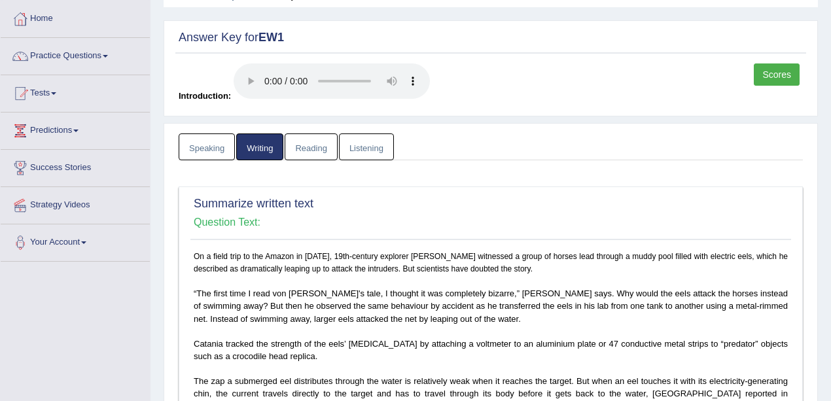
scroll to position [0, 0]
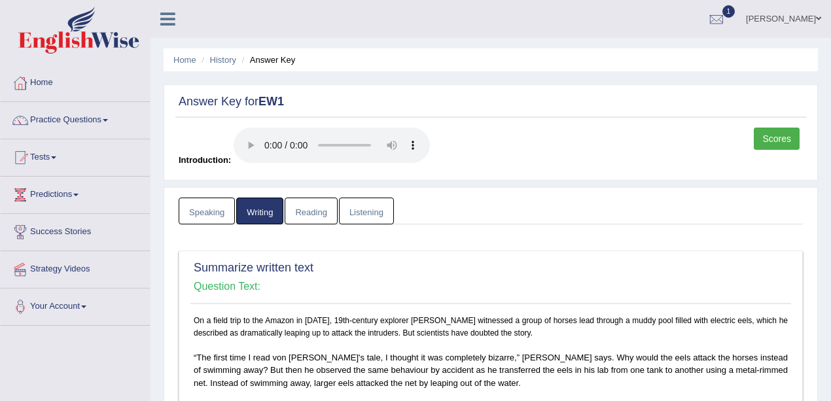
click at [321, 199] on link "Reading" at bounding box center [310, 210] width 52 height 27
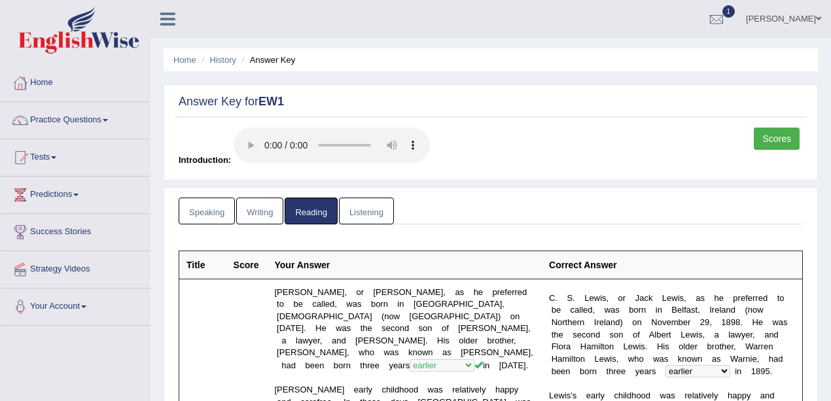
click at [768, 139] on link "Scores" at bounding box center [776, 139] width 46 height 22
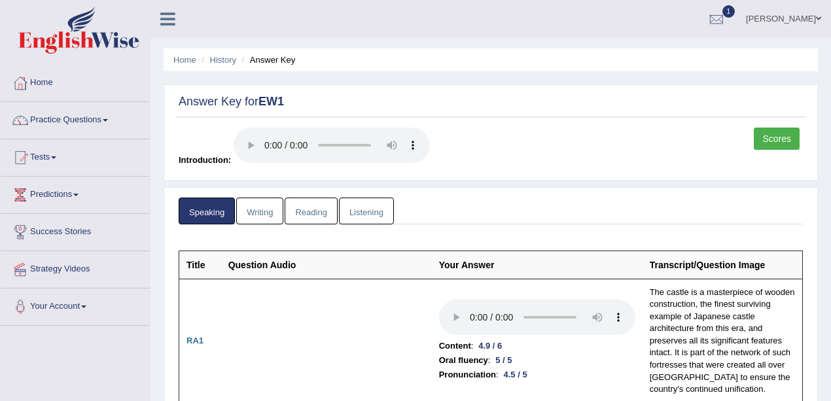
click at [389, 211] on link "Listening" at bounding box center [366, 210] width 55 height 27
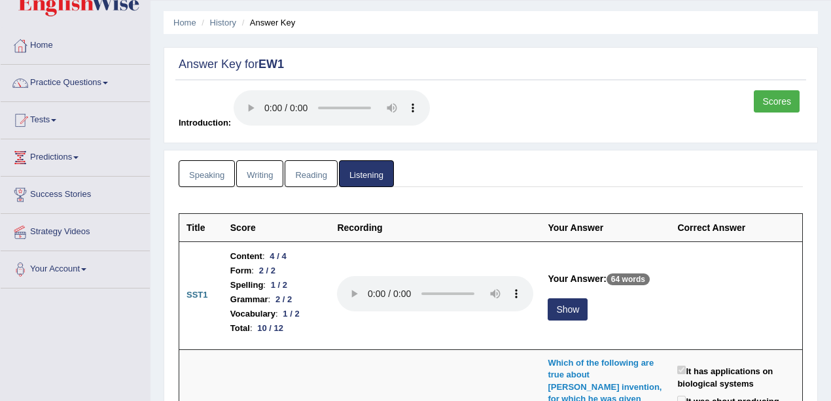
scroll to position [131, 0]
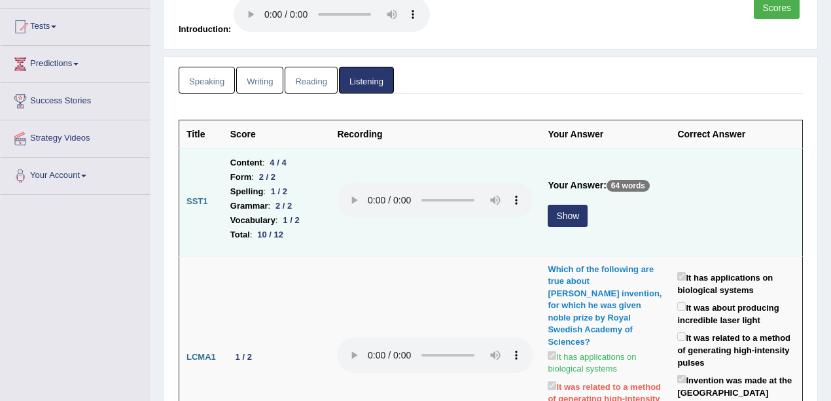
click at [561, 214] on button "Show" at bounding box center [567, 216] width 40 height 22
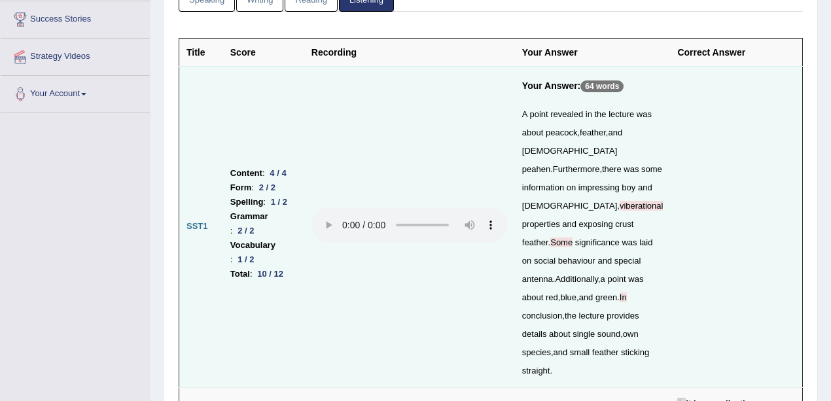
scroll to position [305, 0]
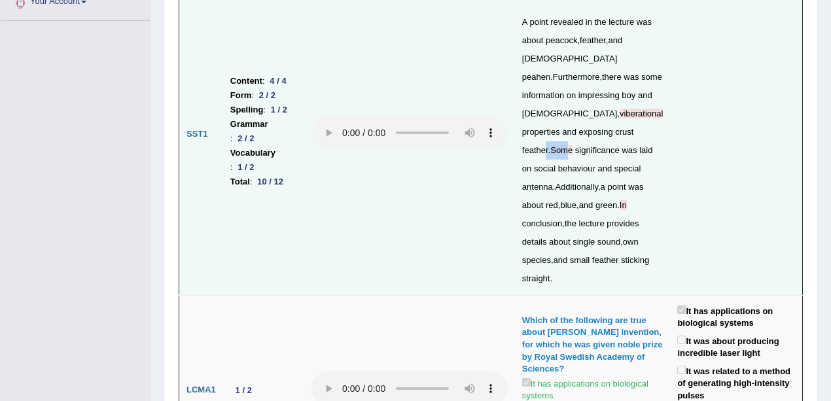
drag, startPoint x: 562, startPoint y: 148, endPoint x: 592, endPoint y: 148, distance: 30.1
click at [592, 148] on div "A point revealed in the lecture was about peacock , feather , and female peahen…" at bounding box center [592, 150] width 141 height 275
click at [595, 167] on span "behaviour" at bounding box center [576, 168] width 37 height 10
drag, startPoint x: 558, startPoint y: 216, endPoint x: 599, endPoint y: 216, distance: 40.5
click at [593, 218] on div "A point revealed in the lecture was about peacock , feather , and female peahen…" at bounding box center [592, 150] width 141 height 275
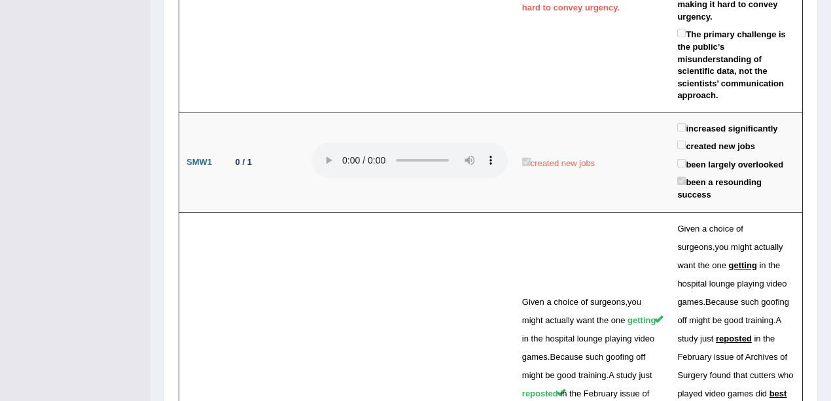
scroll to position [3860, 0]
